Goal: Check status: Check status

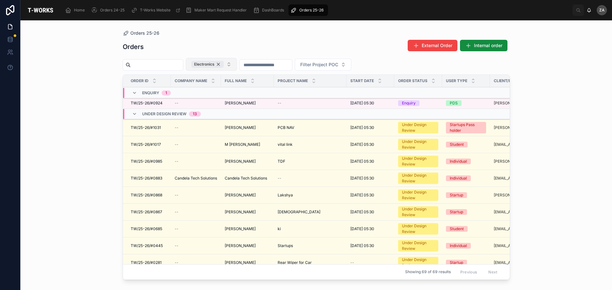
click at [224, 65] on div "Electronics" at bounding box center [207, 64] width 32 height 7
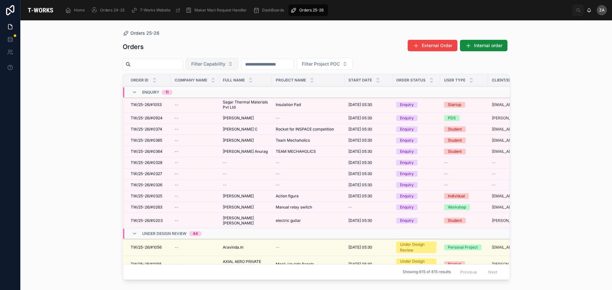
click at [225, 63] on span "Filter Capability" at bounding box center [208, 64] width 34 height 6
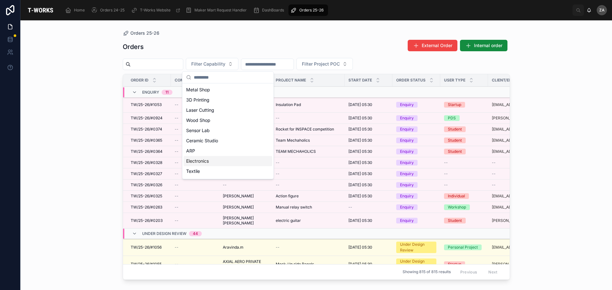
click at [196, 163] on div "Electronics" at bounding box center [227, 161] width 89 height 10
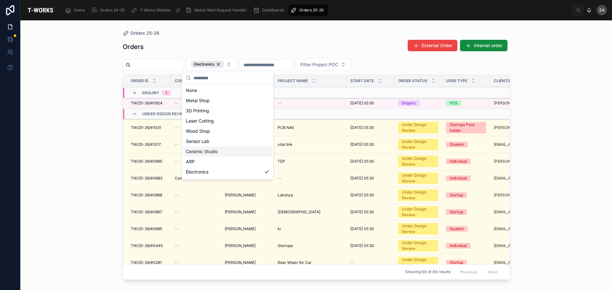
click at [132, 93] on icon at bounding box center [134, 92] width 5 height 5
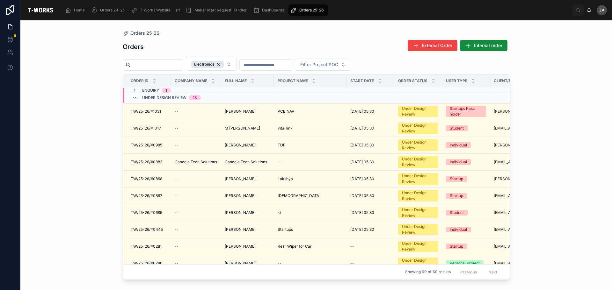
click at [133, 98] on icon at bounding box center [134, 97] width 5 height 5
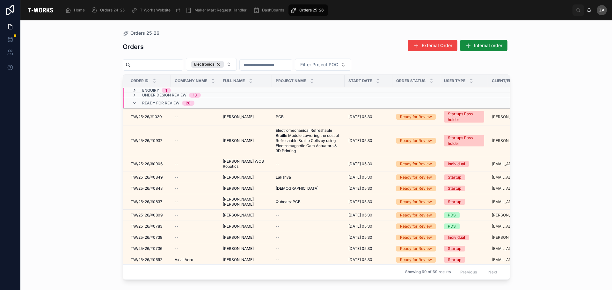
click at [134, 90] on icon at bounding box center [134, 90] width 5 height 5
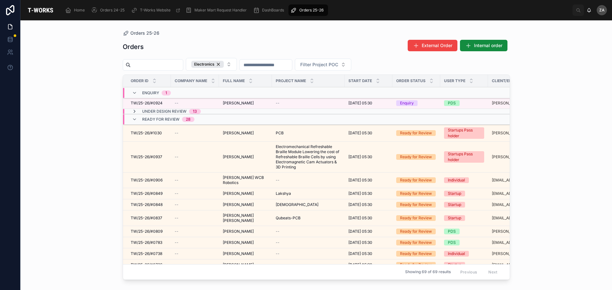
click at [132, 111] on icon at bounding box center [134, 111] width 5 height 5
